Goal: Task Accomplishment & Management: Complete application form

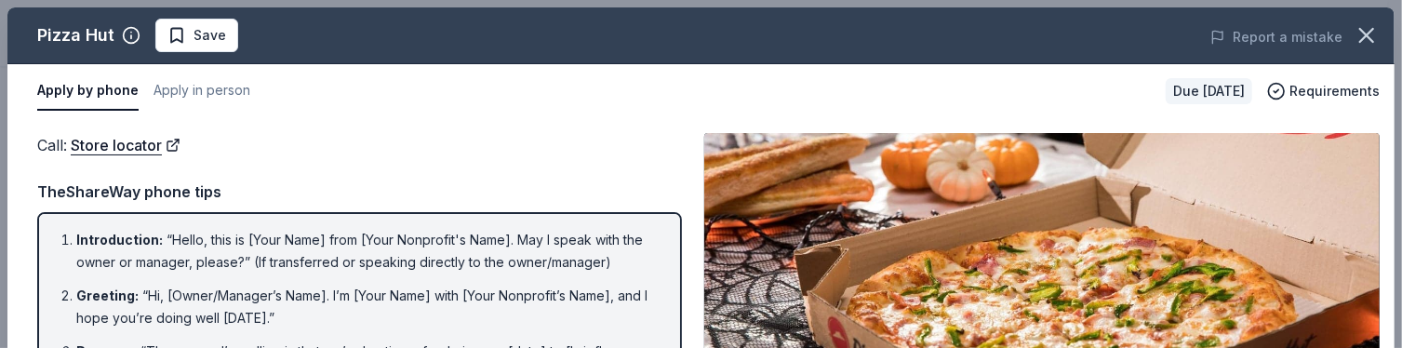
scroll to position [261, 0]
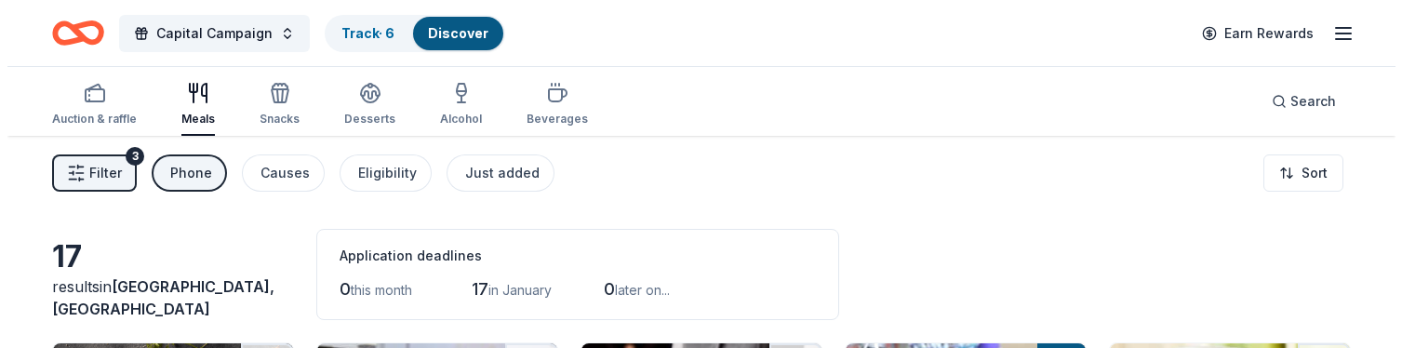
scroll to position [2, 0]
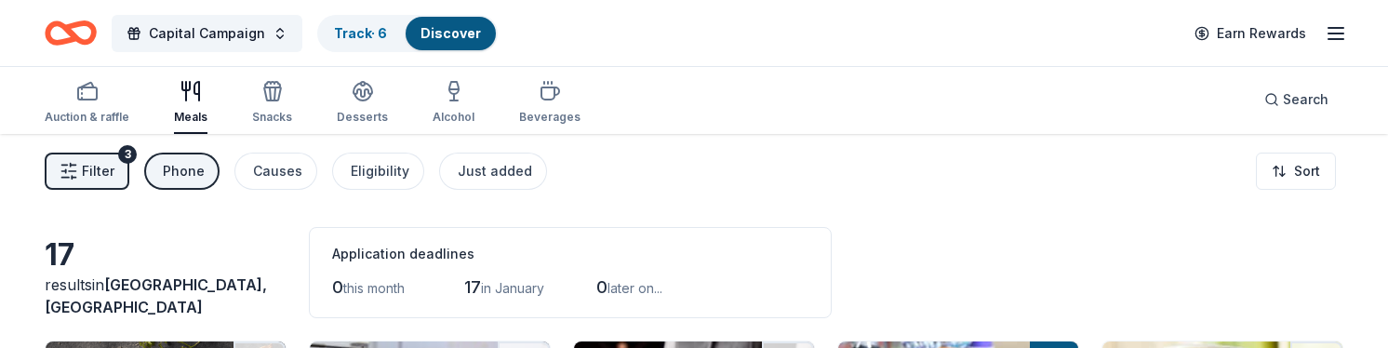
click at [114, 185] on button "Filter 3" at bounding box center [87, 171] width 85 height 37
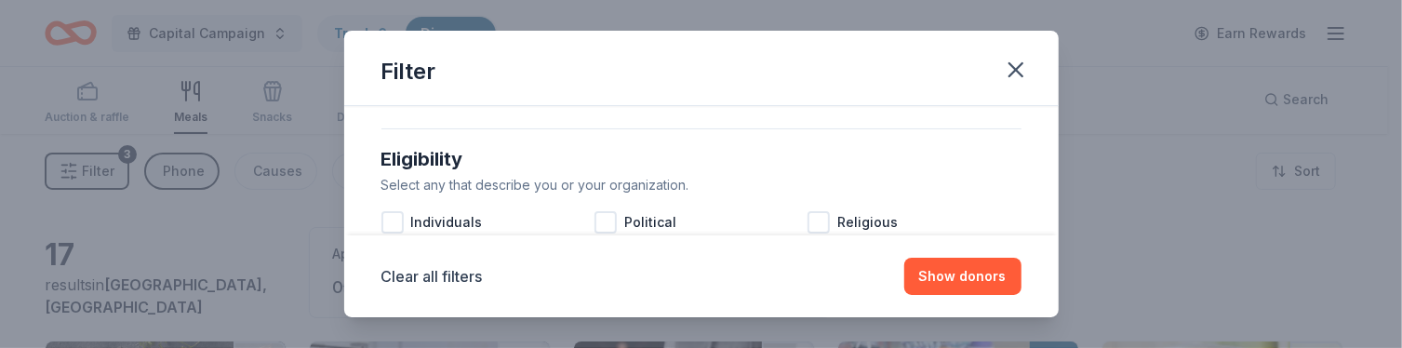
scroll to position [501, 0]
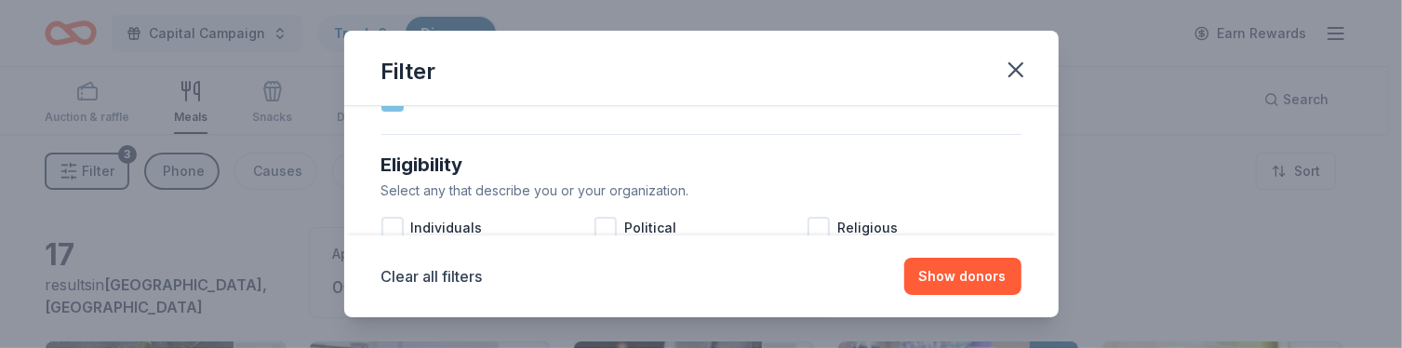
click at [396, 111] on div "Phone" at bounding box center [487, 100] width 213 height 37
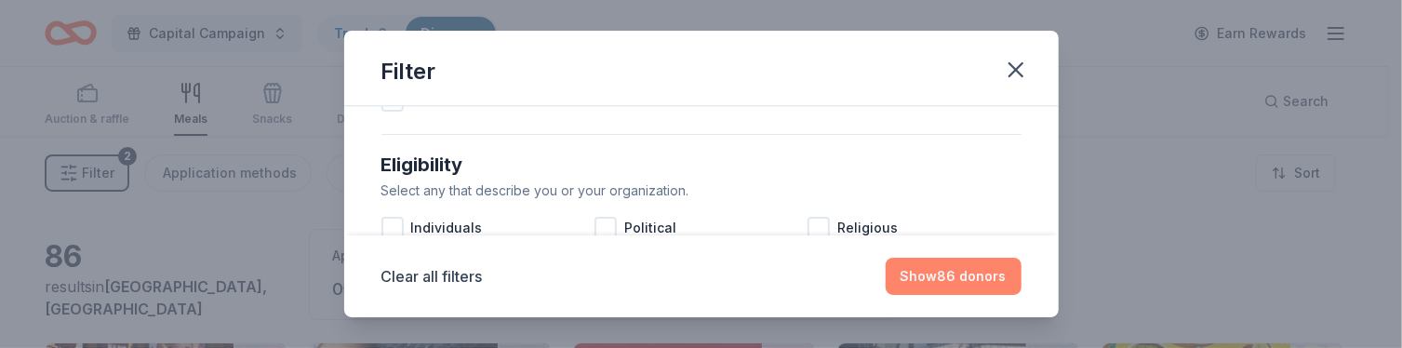
click at [975, 275] on button "Show 86 donors" at bounding box center [954, 276] width 136 height 37
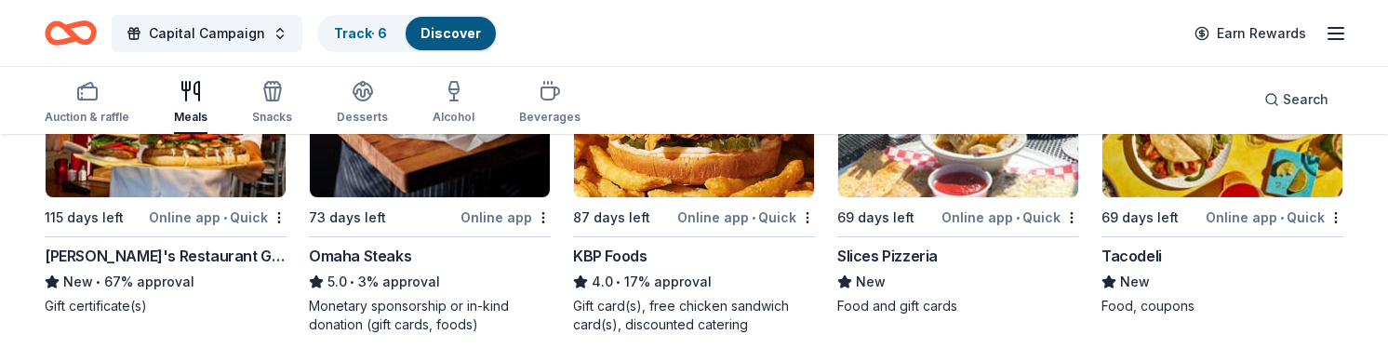
scroll to position [324, 0]
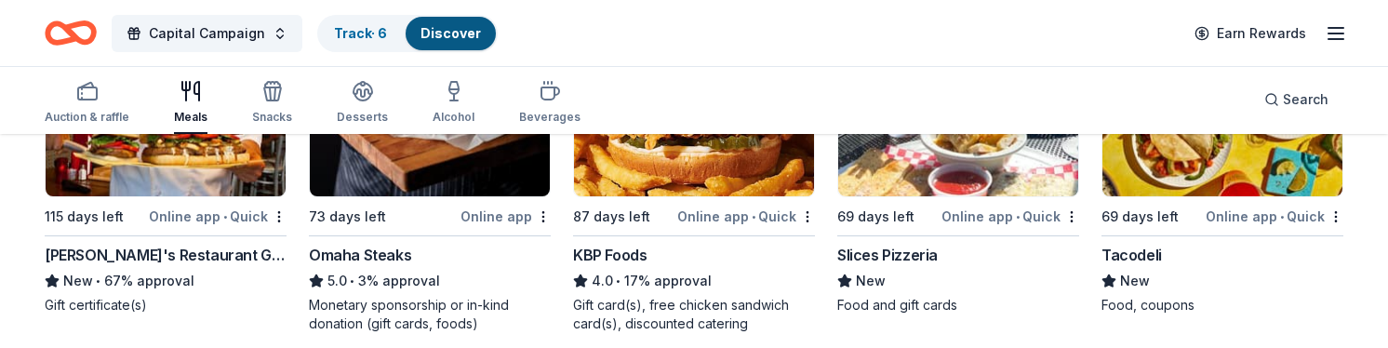
click at [735, 143] on img at bounding box center [694, 108] width 240 height 177
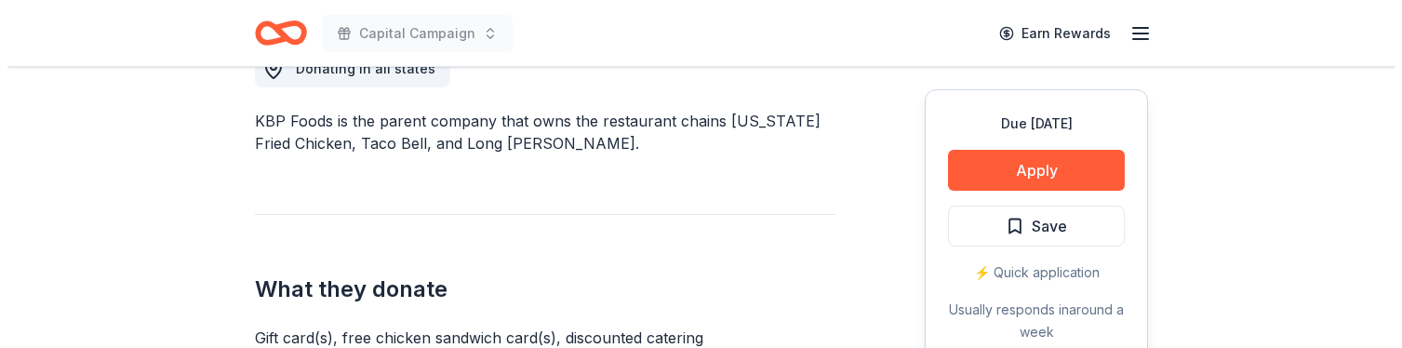
scroll to position [425, 0]
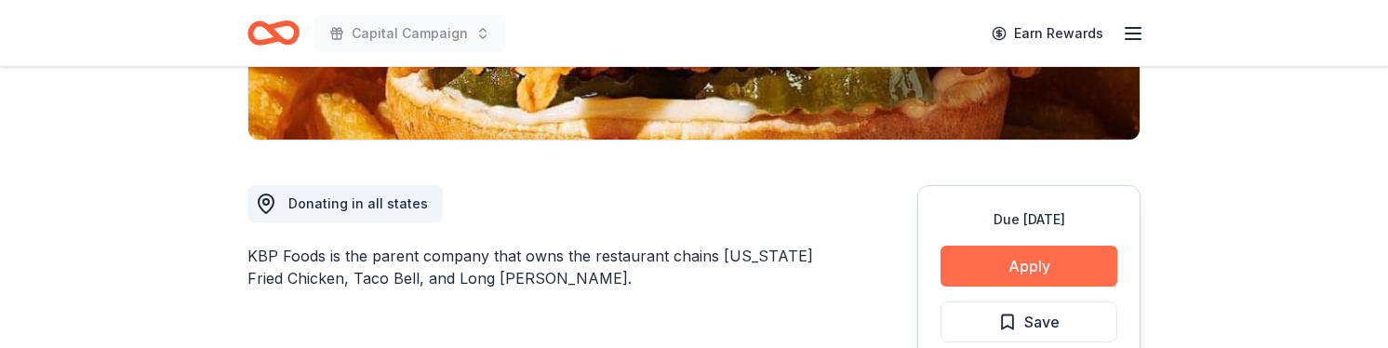
click at [1054, 263] on button "Apply" at bounding box center [1029, 266] width 177 height 41
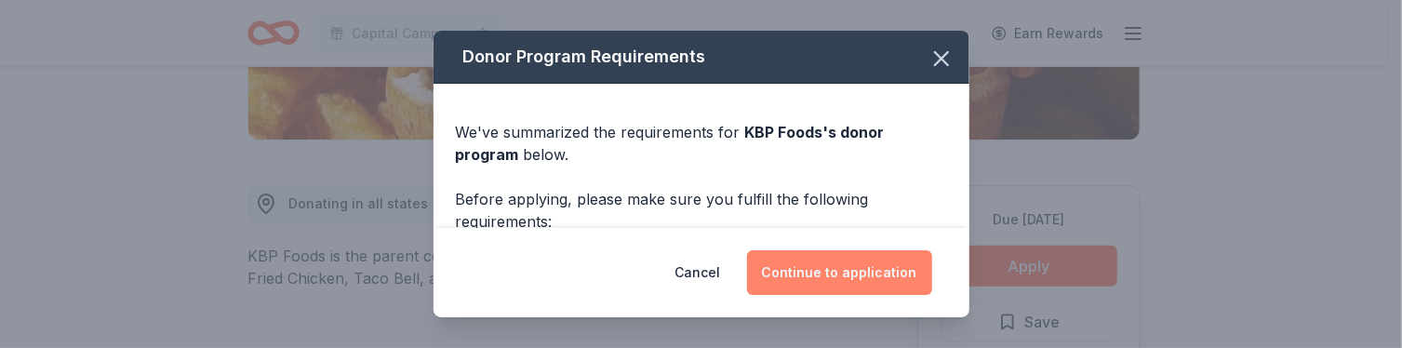
click at [859, 271] on button "Continue to application" at bounding box center [839, 272] width 185 height 45
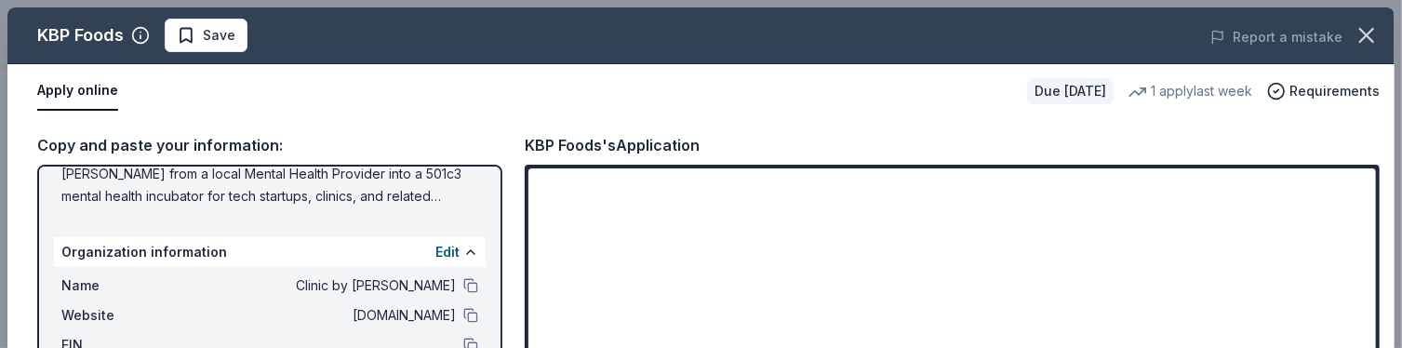
scroll to position [276, 0]
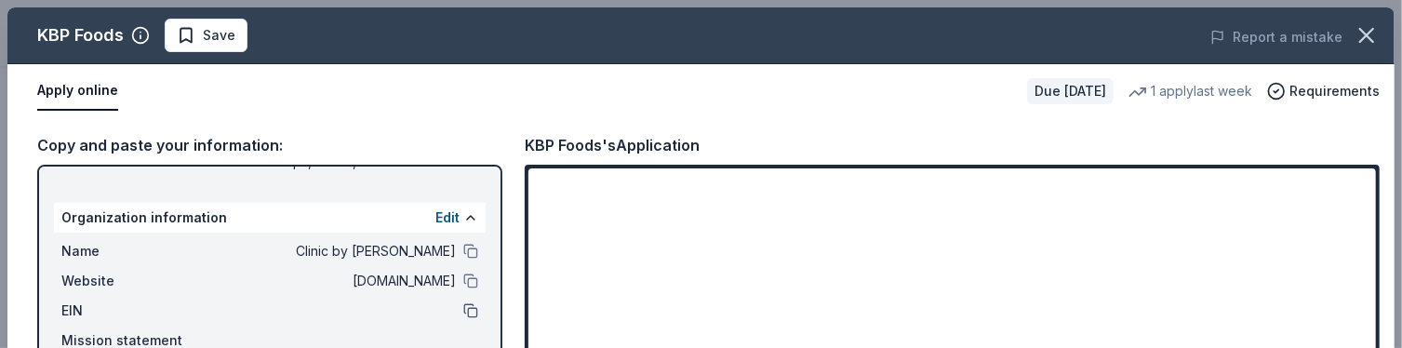
click at [463, 306] on button at bounding box center [470, 310] width 15 height 15
